Goal: Transaction & Acquisition: Book appointment/travel/reservation

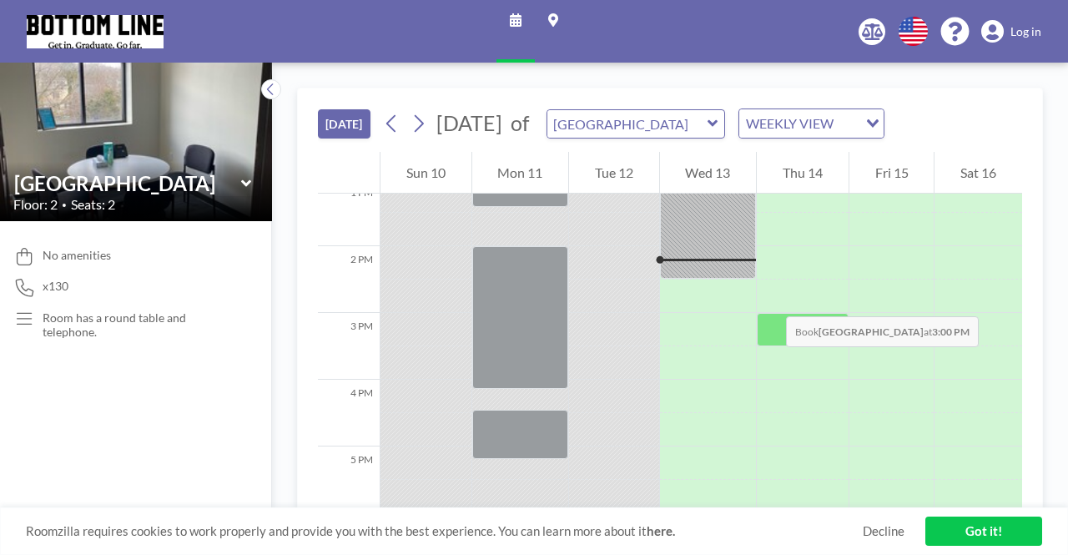
scroll to position [901, 0]
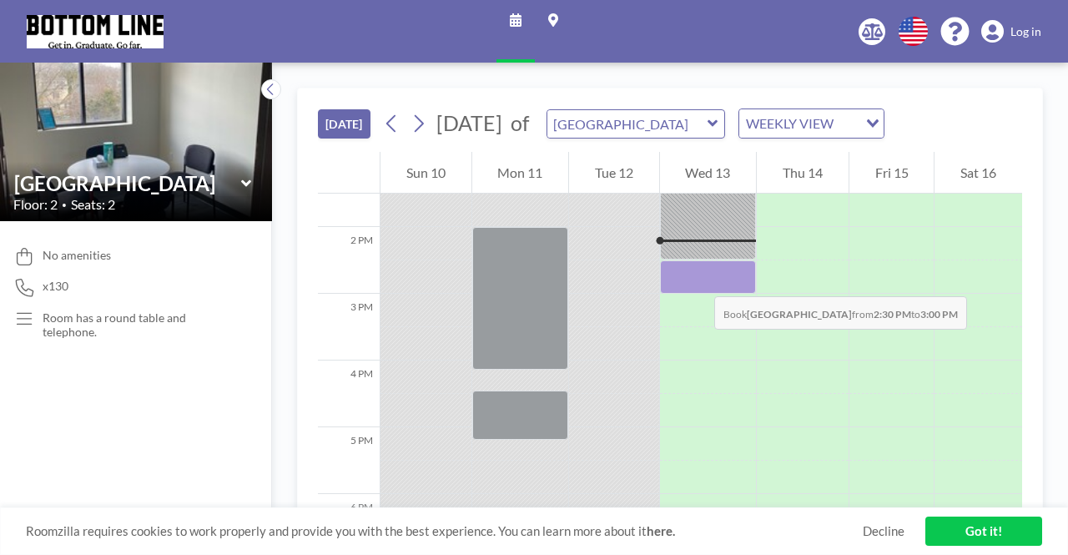
click at [697, 279] on div at bounding box center [708, 276] width 97 height 33
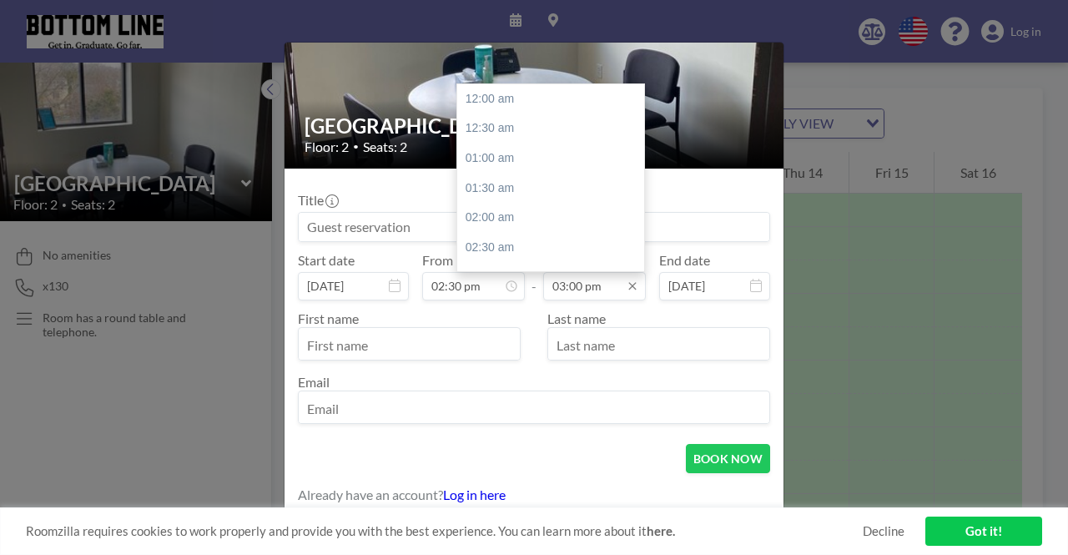
scroll to position [891, 0]
click at [606, 290] on input "03:00 pm" at bounding box center [594, 286] width 103 height 28
click at [497, 133] on div "03:30 pm" at bounding box center [554, 128] width 195 height 30
type input "03:30 pm"
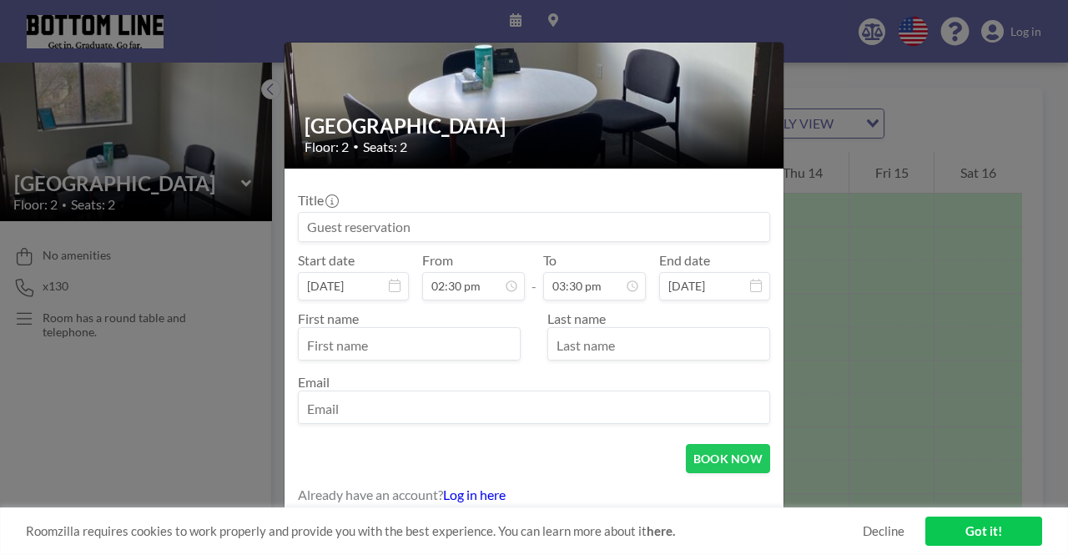
click at [424, 231] on input at bounding box center [534, 227] width 470 height 28
type input "Maya"
click at [400, 344] on input "text" at bounding box center [409, 345] width 221 height 28
type input "Maya"
click at [404, 395] on input "email" at bounding box center [534, 409] width 470 height 28
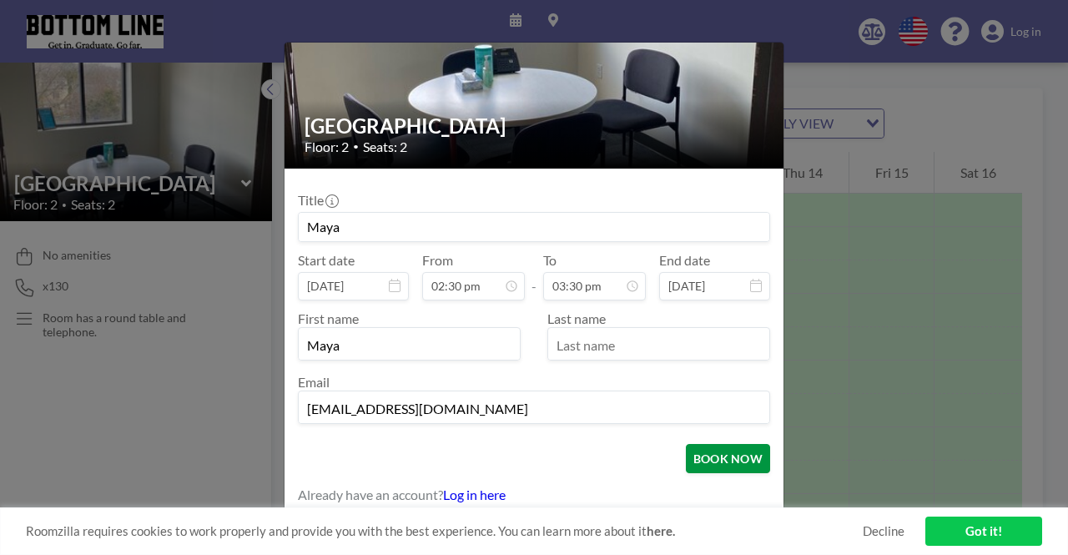
type input "[EMAIL_ADDRESS][DOMAIN_NAME]"
click at [711, 458] on button "BOOK NOW" at bounding box center [728, 458] width 84 height 29
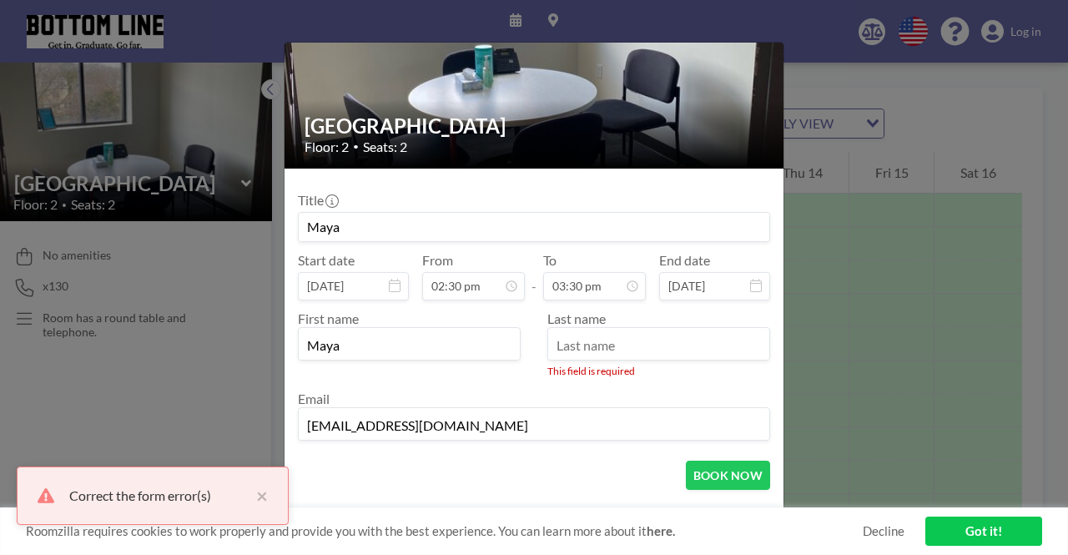
click at [642, 337] on input "text" at bounding box center [658, 345] width 221 height 28
type input "j"
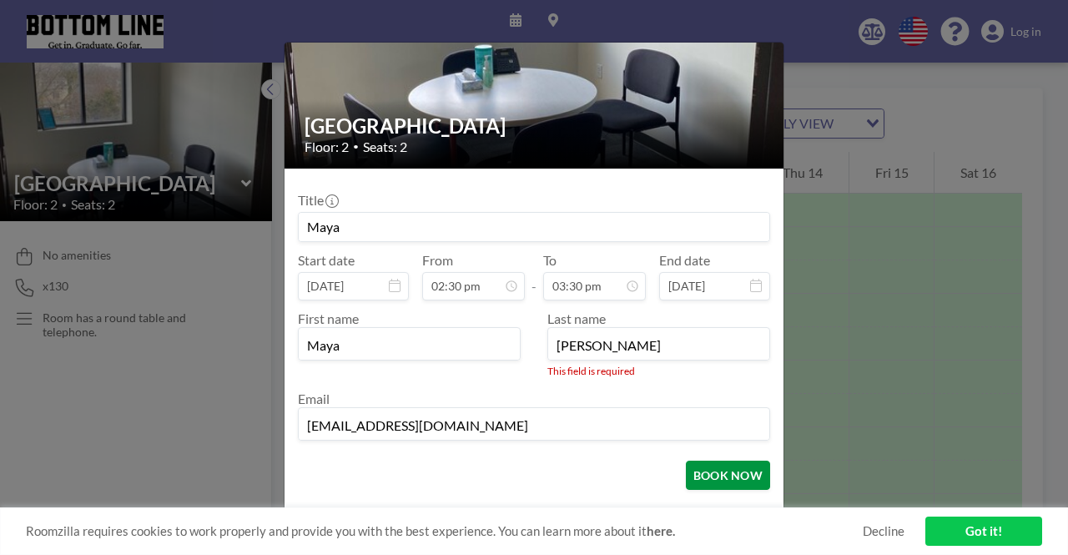
type input "[PERSON_NAME]"
click at [691, 476] on form "Title Maya Start date [DATE] From 02:30 pm - To 03:30 pm End date [DATE] First …" at bounding box center [533, 350] width 499 height 365
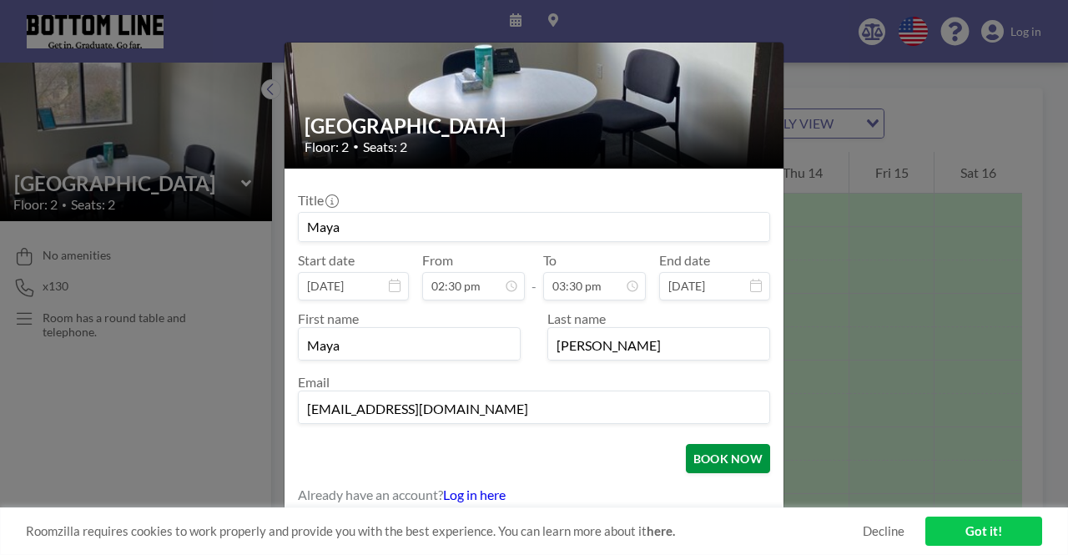
click at [699, 451] on button "BOOK NOW" at bounding box center [728, 458] width 84 height 29
